Goal: Task Accomplishment & Management: Manage account settings

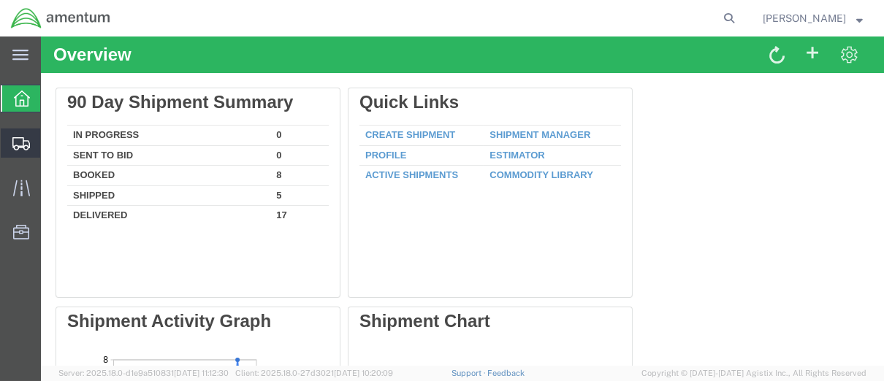
click at [0, 0] on span "Shipment Manager" at bounding box center [0, 0] width 0 height 0
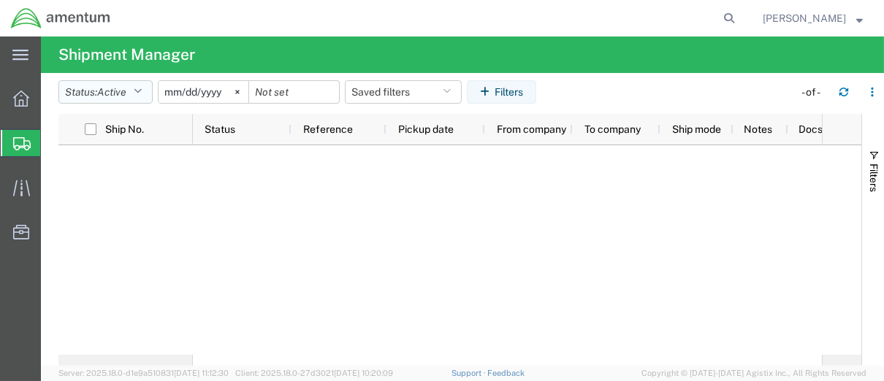
click at [121, 94] on span "Active" at bounding box center [111, 92] width 29 height 12
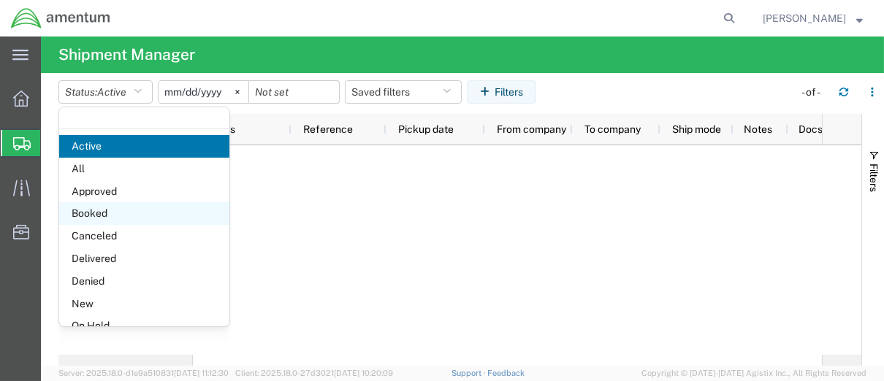
click at [100, 212] on span "Booked" at bounding box center [144, 213] width 170 height 23
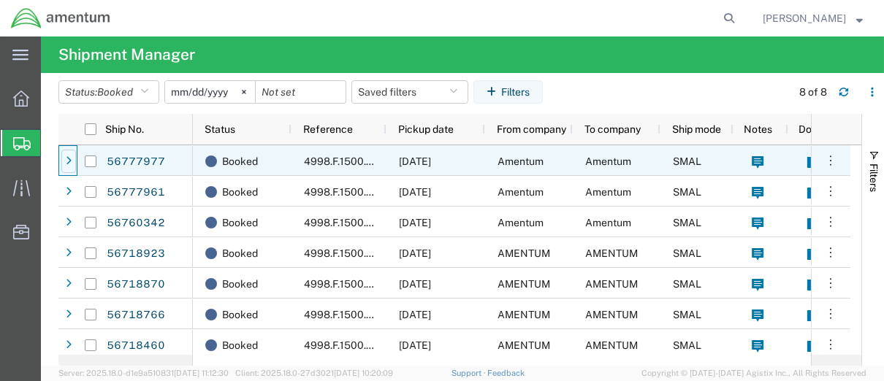
click at [69, 168] on div at bounding box center [68, 161] width 15 height 23
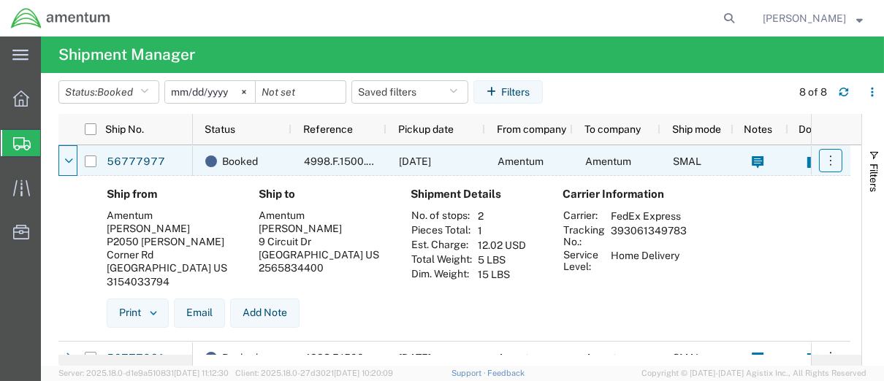
click at [835, 164] on icon "button" at bounding box center [830, 160] width 15 height 15
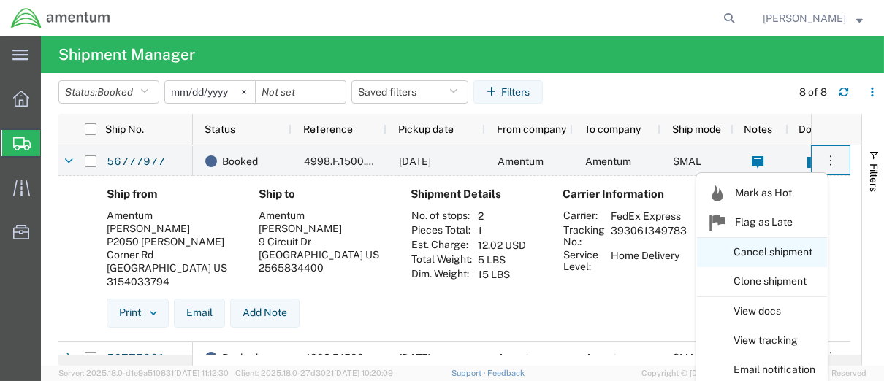
click at [777, 252] on link "Cancel shipment" at bounding box center [762, 253] width 130 height 26
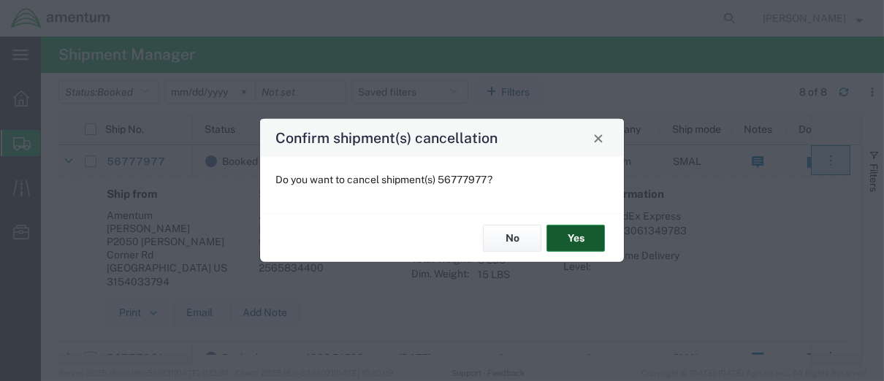
click at [586, 232] on button "Yes" at bounding box center [575, 238] width 58 height 27
